Goal: Task Accomplishment & Management: Use online tool/utility

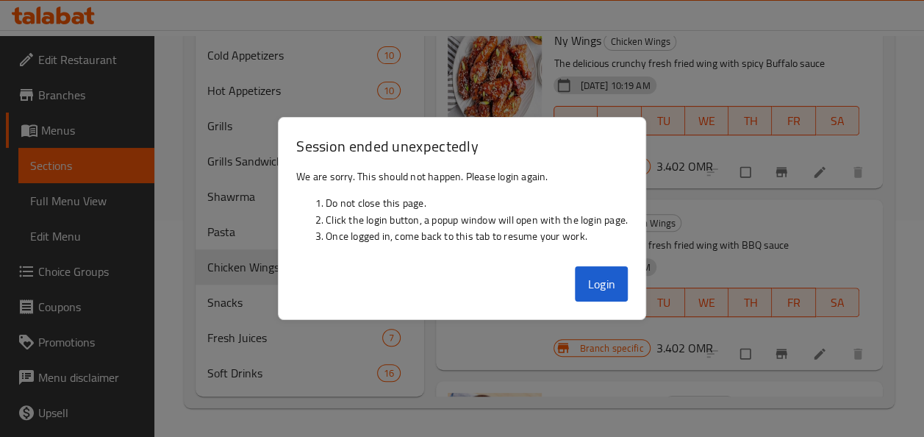
scroll to position [544, 0]
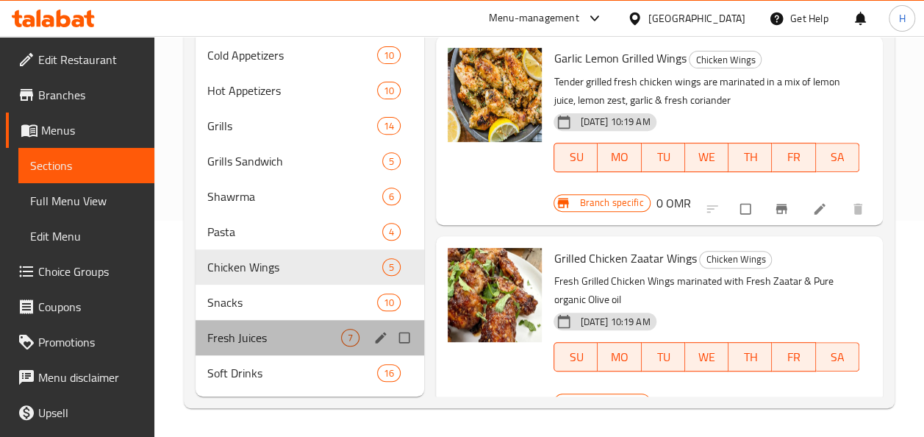
click at [253, 351] on div "Fresh Juices 7" at bounding box center [309, 337] width 229 height 35
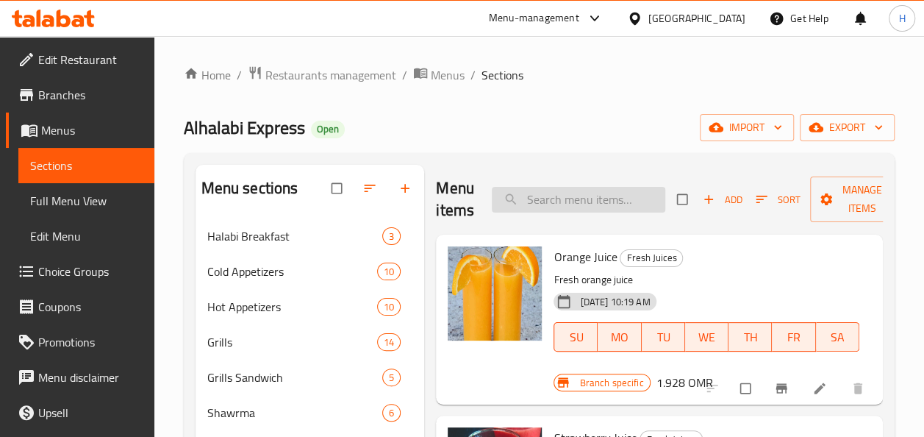
click at [532, 195] on input "search" at bounding box center [578, 200] width 173 height 26
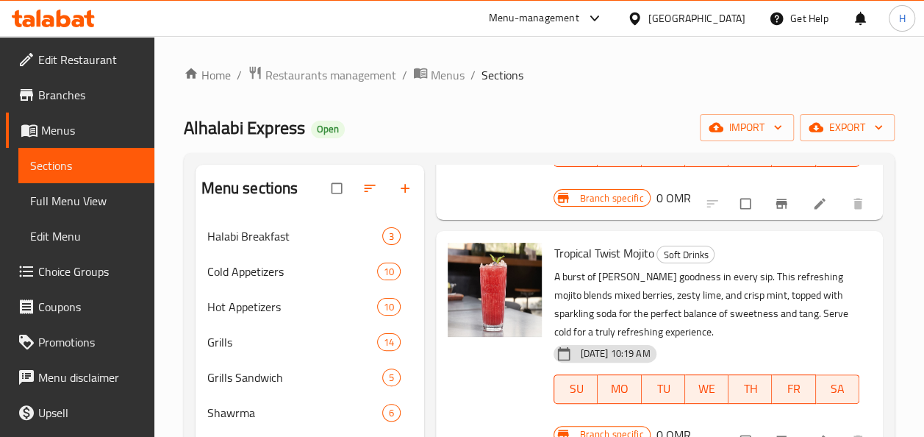
scroll to position [320, 0]
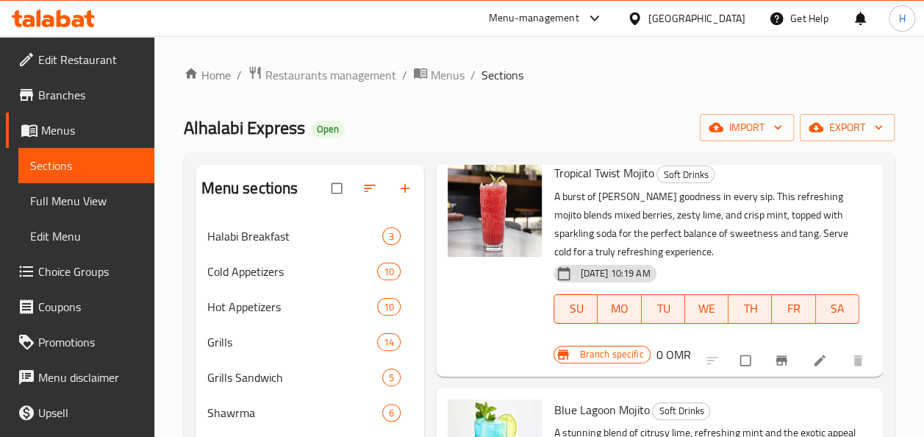
type input "tropic"
click at [661, 358] on h6 "0 OMR" at bounding box center [673, 354] width 35 height 21
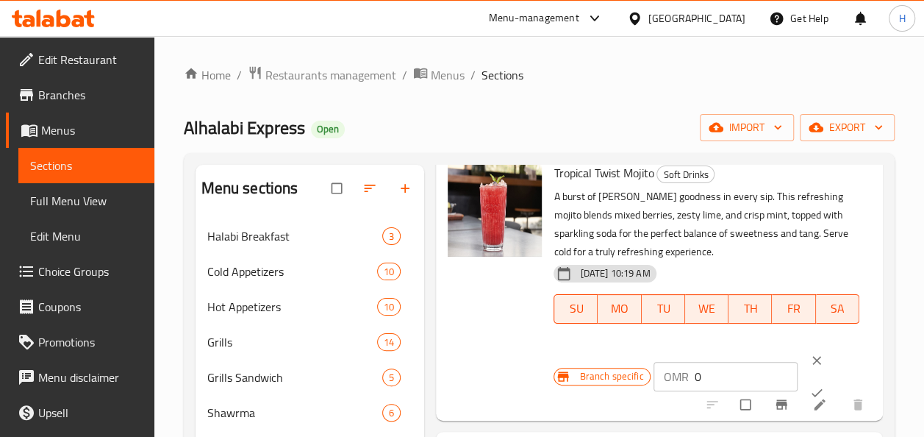
click at [700, 373] on input "0" at bounding box center [746, 376] width 104 height 29
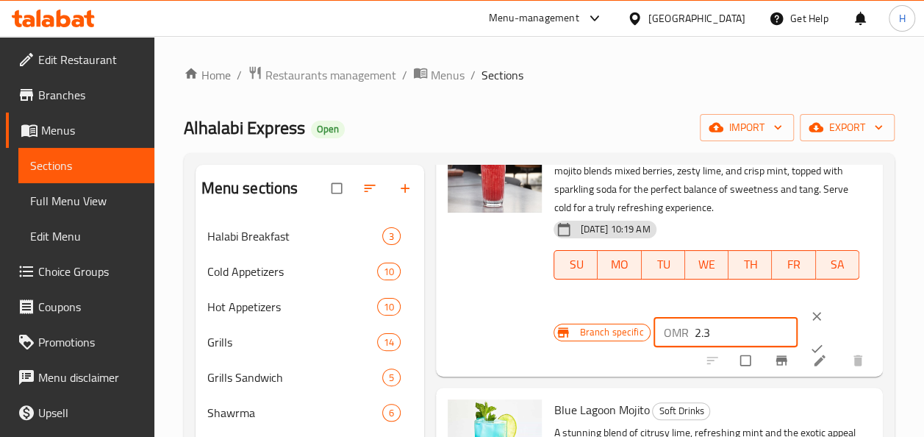
type input "2.3"
click at [809, 341] on icon "ok" at bounding box center [816, 348] width 15 height 15
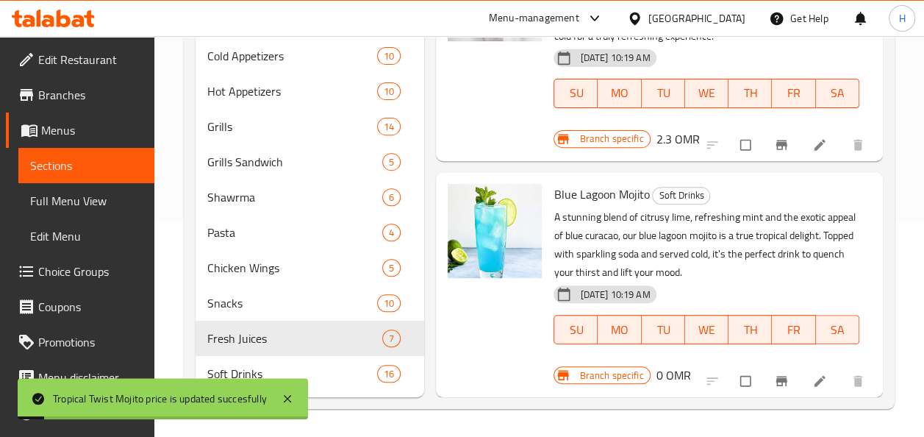
scroll to position [216, 0]
click at [775, 375] on icon "Branch-specific-item" at bounding box center [780, 380] width 11 height 10
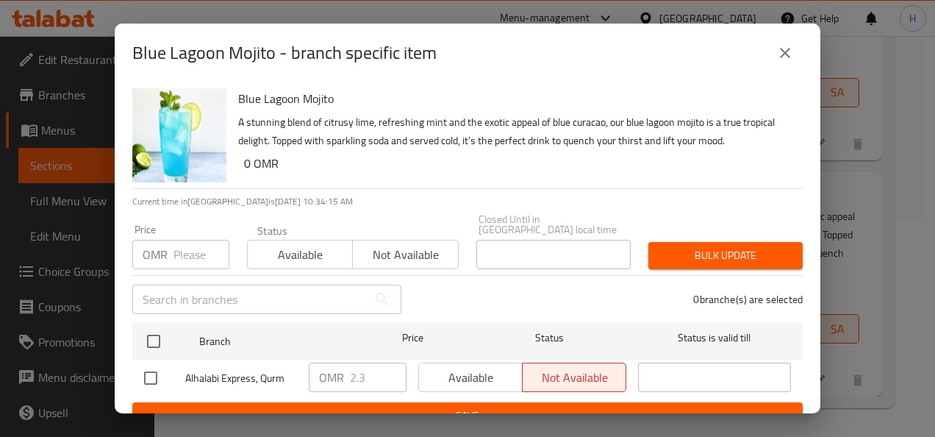
click at [772, 50] on button "close" at bounding box center [784, 52] width 35 height 35
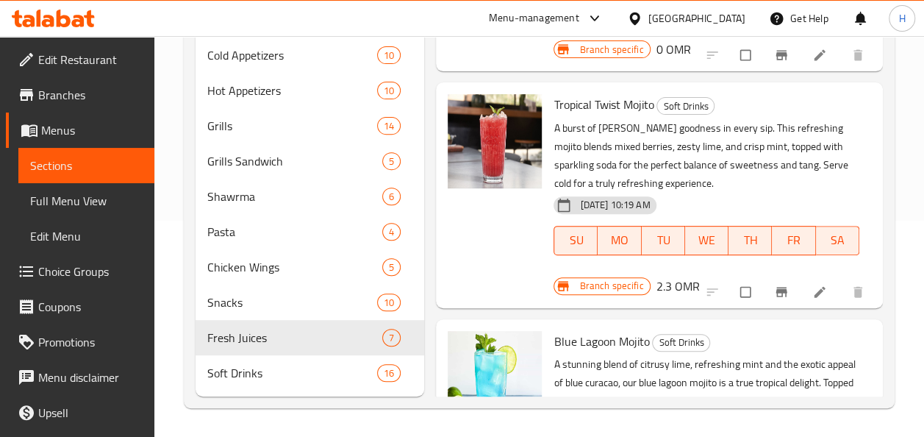
scroll to position [170, 0]
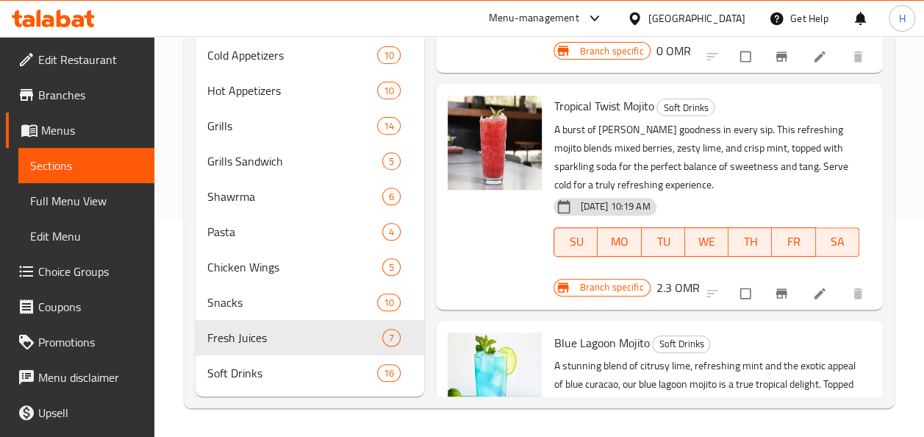
click at [775, 290] on icon "Branch-specific-item" at bounding box center [780, 293] width 11 height 10
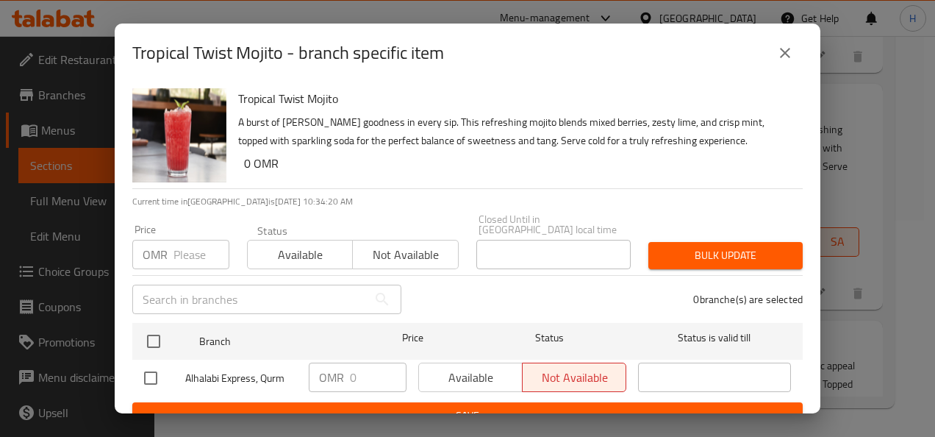
click at [182, 245] on input "number" at bounding box center [201, 254] width 56 height 29
type input "23"
click at [148, 370] on input "checkbox" at bounding box center [150, 377] width 31 height 31
checkbox input "true"
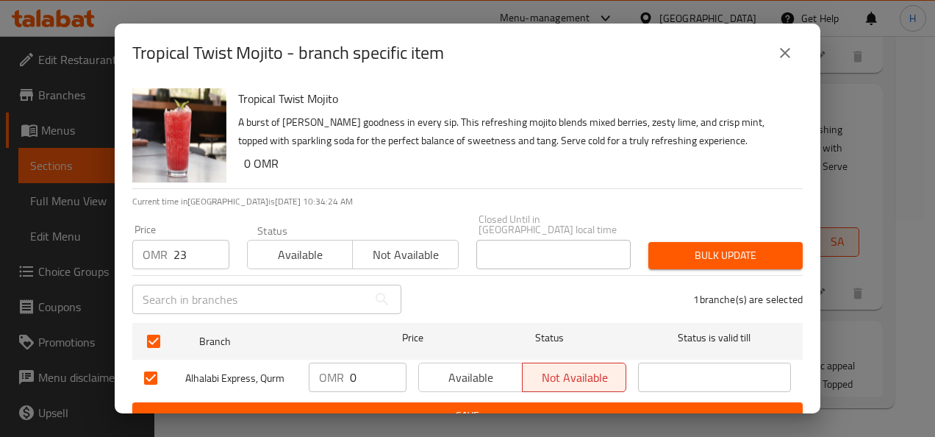
click at [350, 365] on input "0" at bounding box center [378, 376] width 57 height 29
click at [359, 368] on input "0" at bounding box center [378, 376] width 57 height 29
type input "2.3"
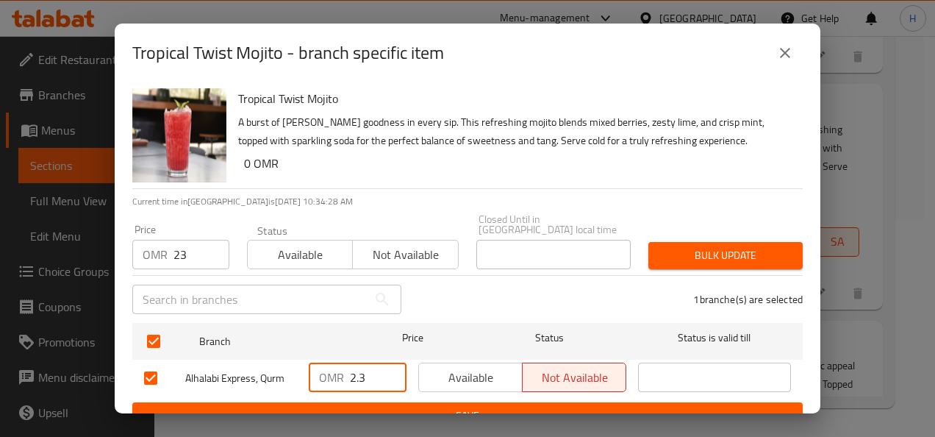
click at [182, 241] on input "23" at bounding box center [201, 254] width 56 height 29
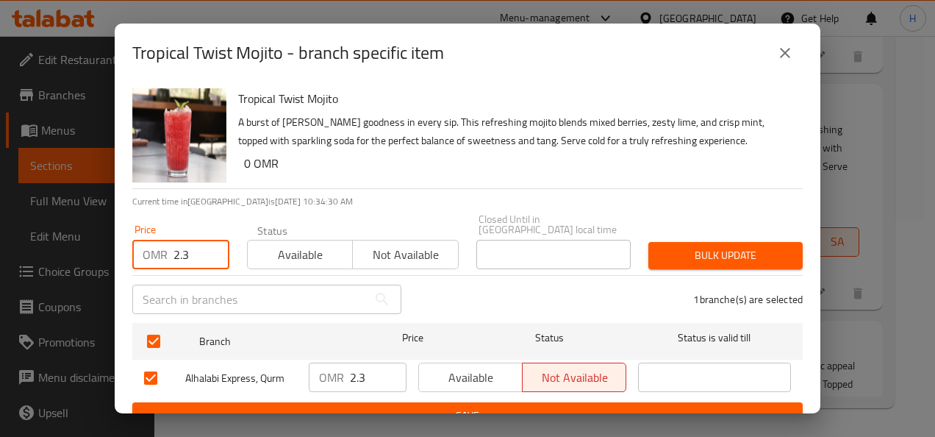
type input "2.3"
click at [667, 246] on span "Bulk update" at bounding box center [725, 255] width 131 height 18
